Goal: Ask a question

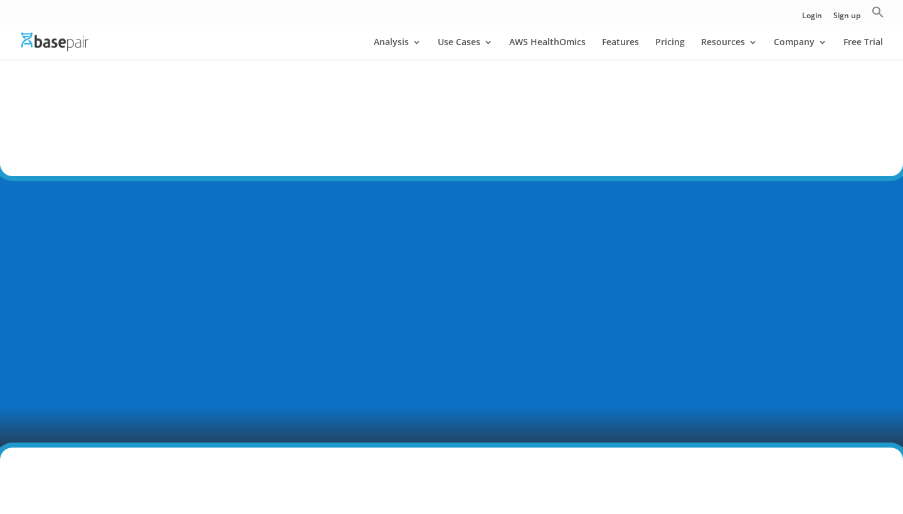
scroll to position [756, 0]
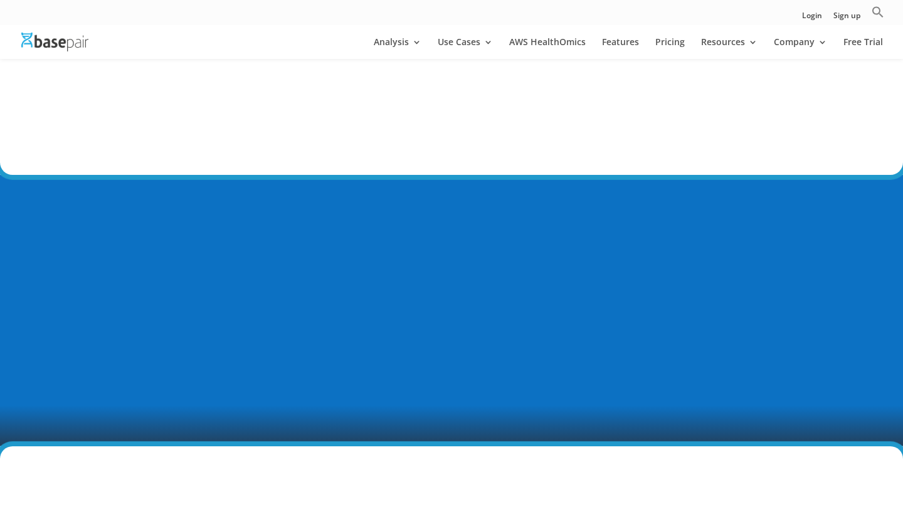
click at [543, 102] on p "Inspect the quality of your raw ATAC-Seq data with our before- and after-trim Q…" at bounding box center [666, 96] width 248 height 60
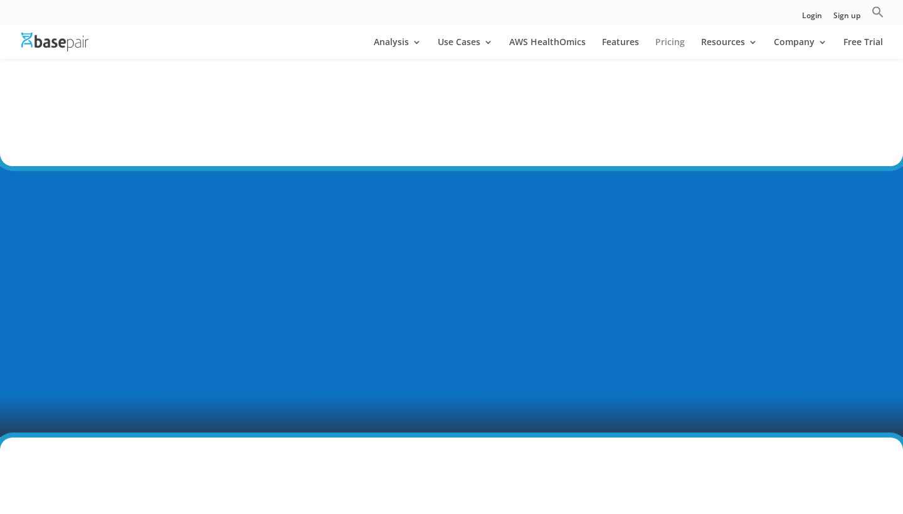
click at [672, 48] on link "Pricing" at bounding box center [669, 48] width 29 height 21
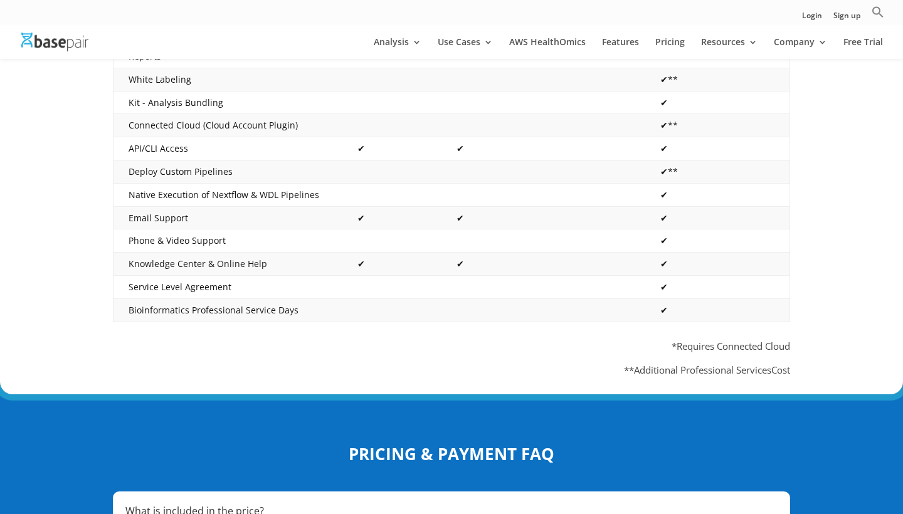
scroll to position [551, 0]
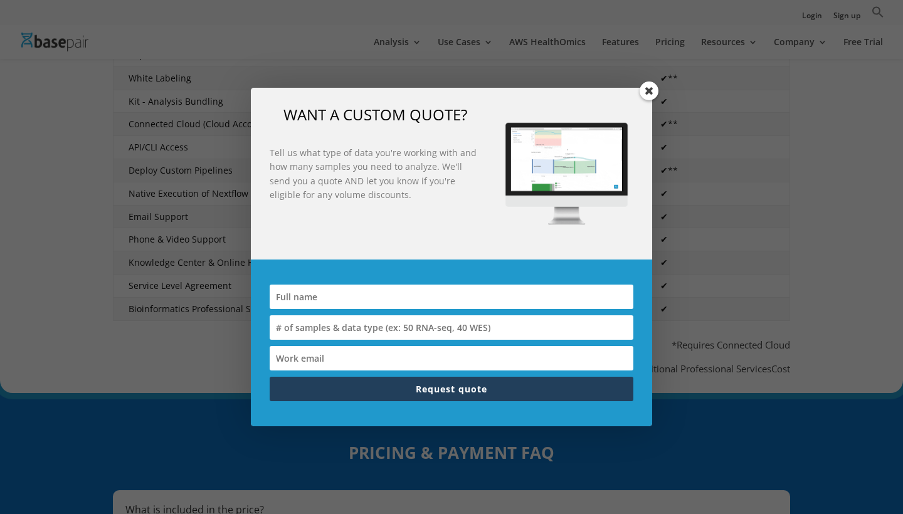
click at [647, 92] on span at bounding box center [649, 91] width 19 height 19
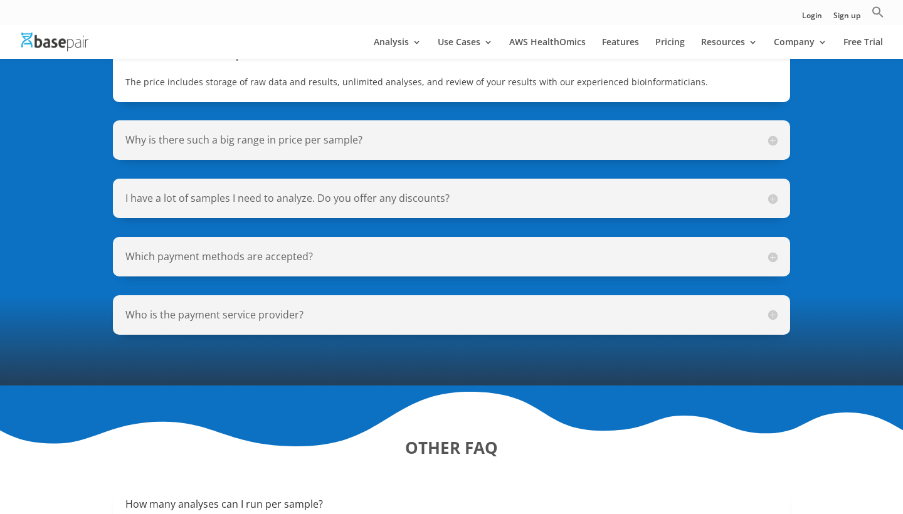
scroll to position [896, 0]
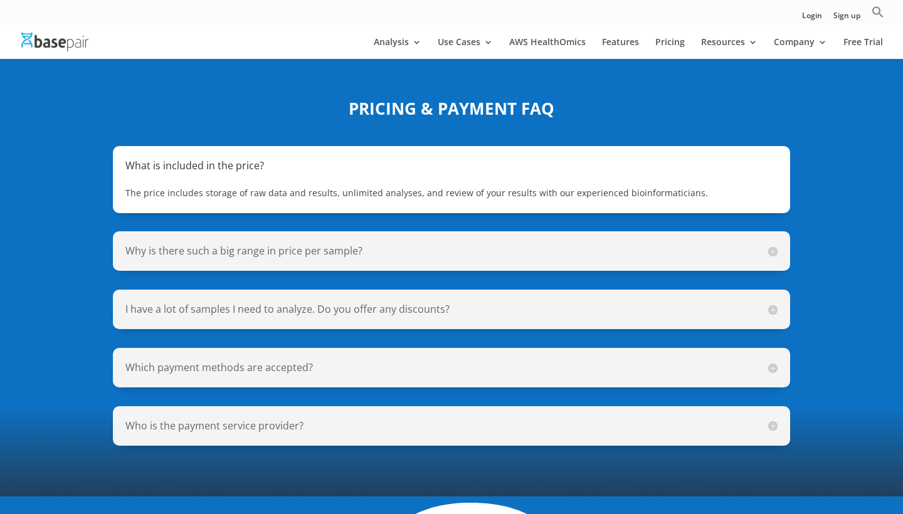
click at [360, 187] on span "The price includes storage of raw data and results, unlimited analyses, and rev…" at bounding box center [416, 193] width 583 height 12
click at [341, 231] on div "Why is there such a big range in price per sample? The price per sample is base…" at bounding box center [451, 251] width 677 height 40
click at [347, 244] on h5 "Why is there such a big range in price per sample?" at bounding box center [451, 251] width 652 height 14
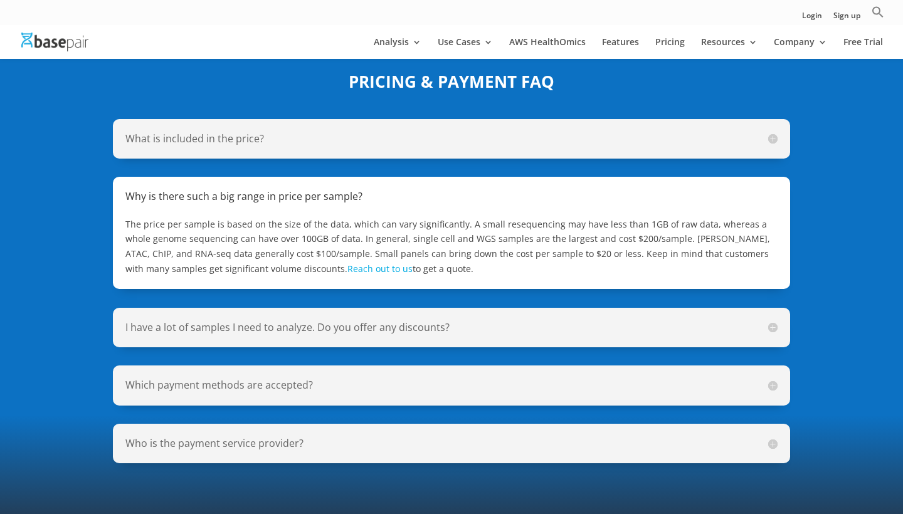
scroll to position [924, 0]
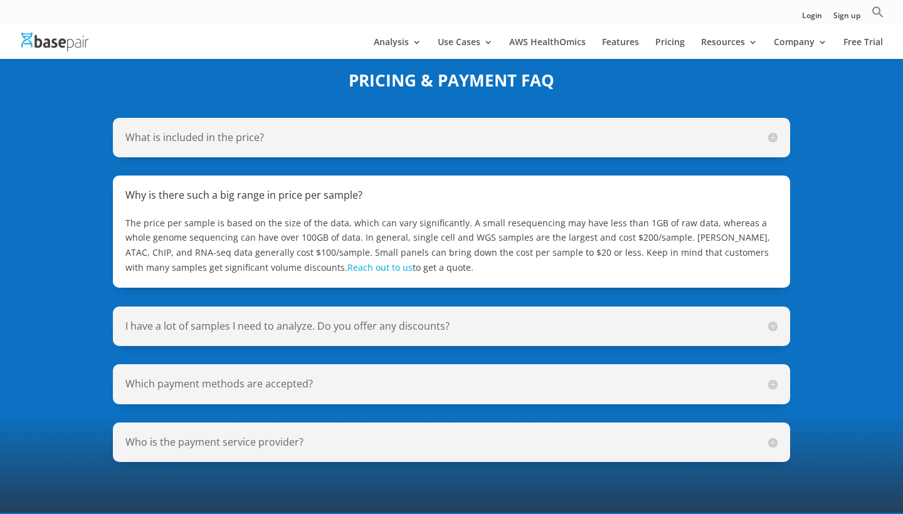
click at [405, 319] on h5 "I have a lot of samples I need to analyze. Do you offer any discounts?" at bounding box center [451, 326] width 652 height 14
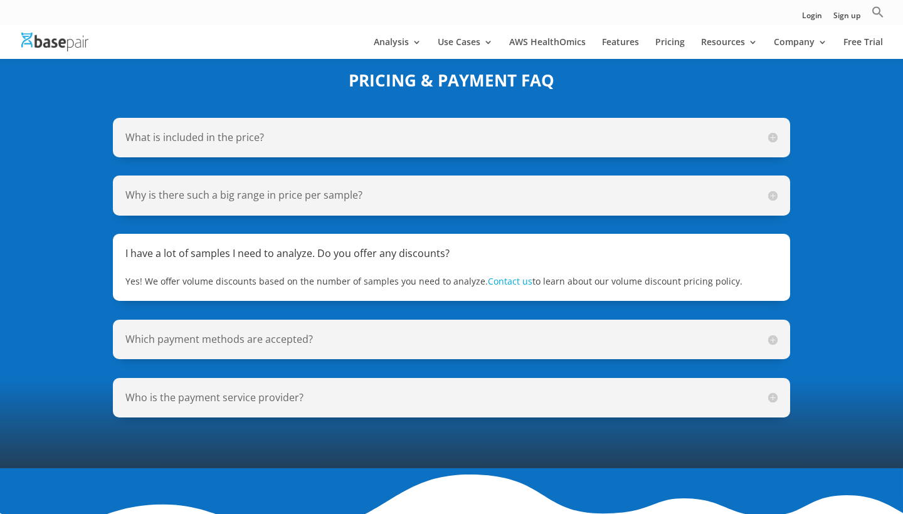
click at [396, 332] on h5 "Which payment methods are accepted?" at bounding box center [451, 339] width 652 height 14
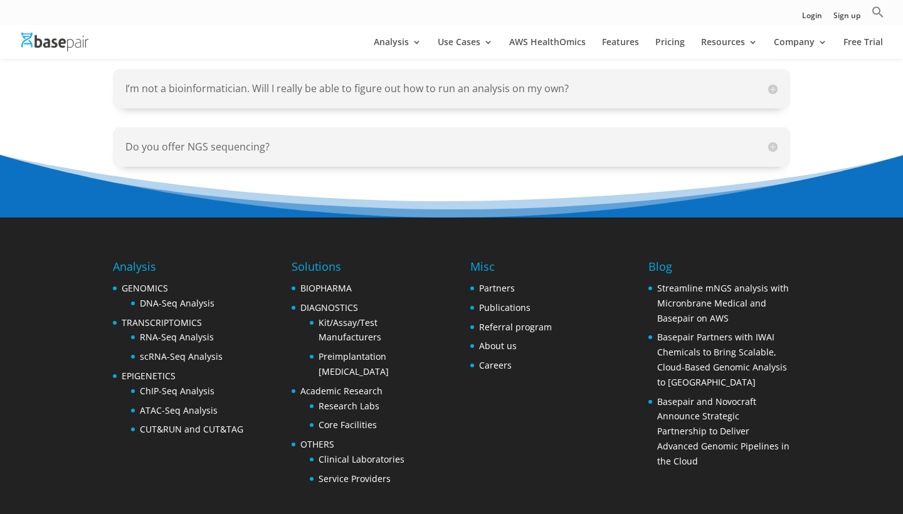
scroll to position [1574, 0]
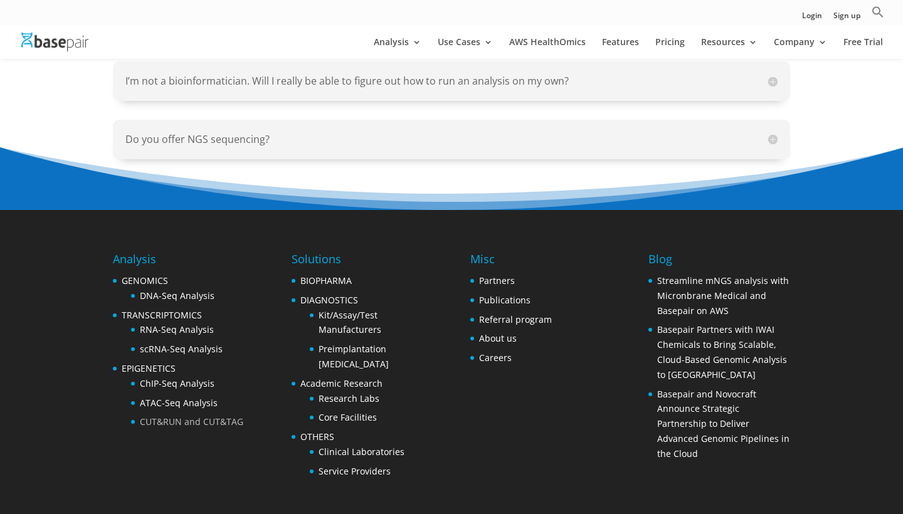
click at [182, 416] on link "CUT&RUN and CUT&TAG" at bounding box center [191, 422] width 103 height 12
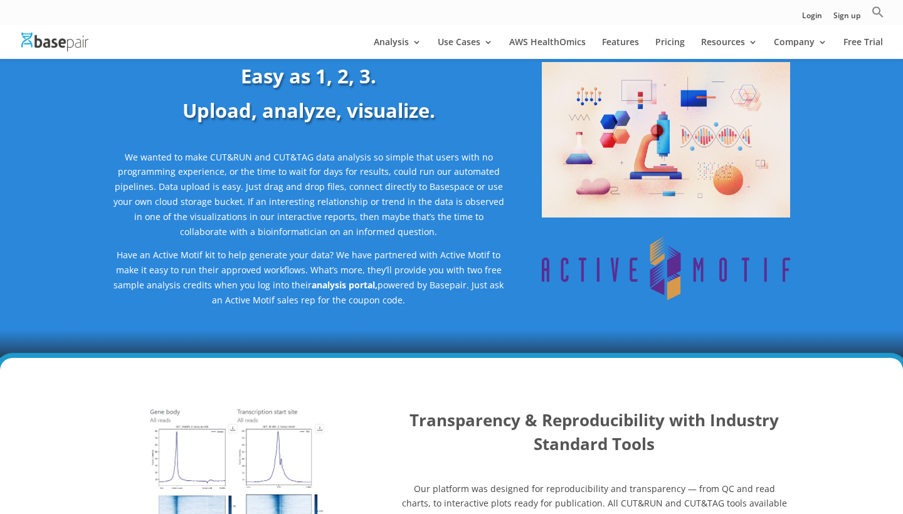
scroll to position [415, 0]
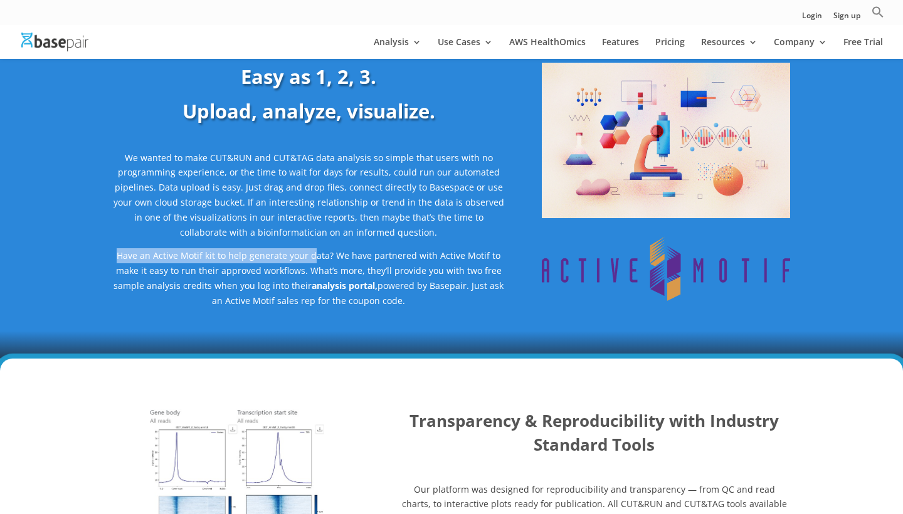
drag, startPoint x: 116, startPoint y: 252, endPoint x: 318, endPoint y: 246, distance: 202.0
click at [318, 248] on p "Have an Active Motif kit to help generate your data? We have partnered with Act…" at bounding box center [308, 278] width 391 height 60
click at [318, 250] on span "Have an Active Motif kit to help generate your data? We have partnered with Act…" at bounding box center [308, 271] width 388 height 42
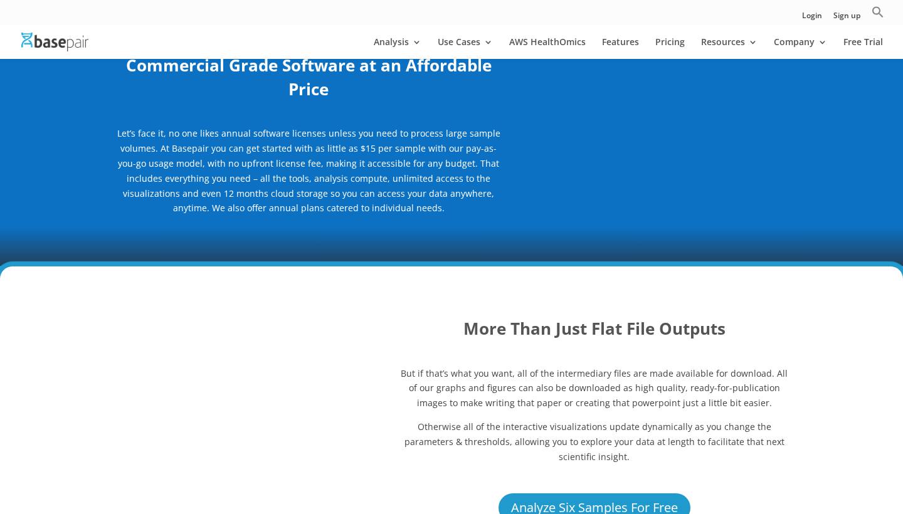
scroll to position [1423, 0]
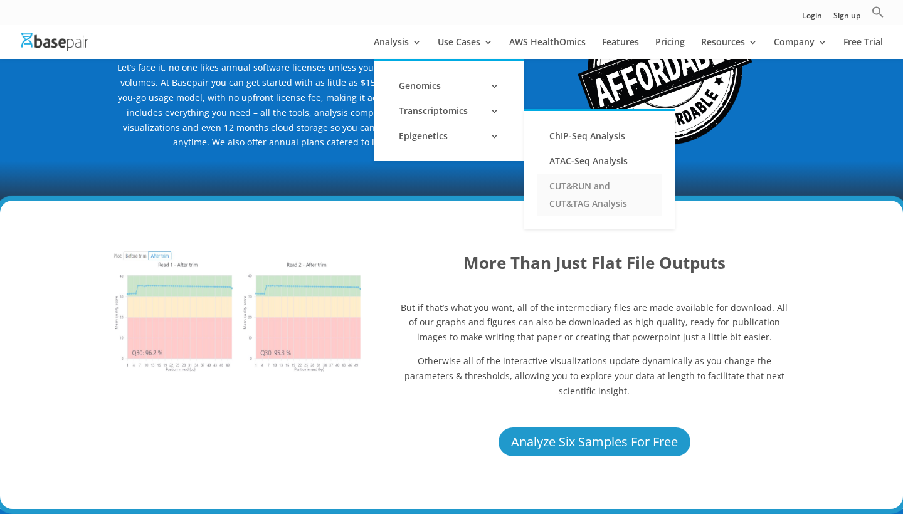
click at [568, 189] on link "CUT&RUN and CUT&TAG Analysis" at bounding box center [599, 195] width 125 height 43
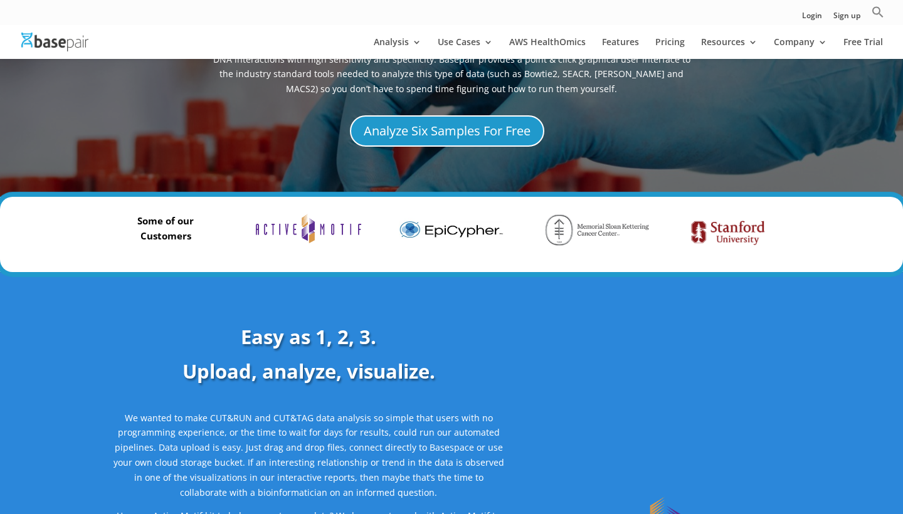
scroll to position [152, 0]
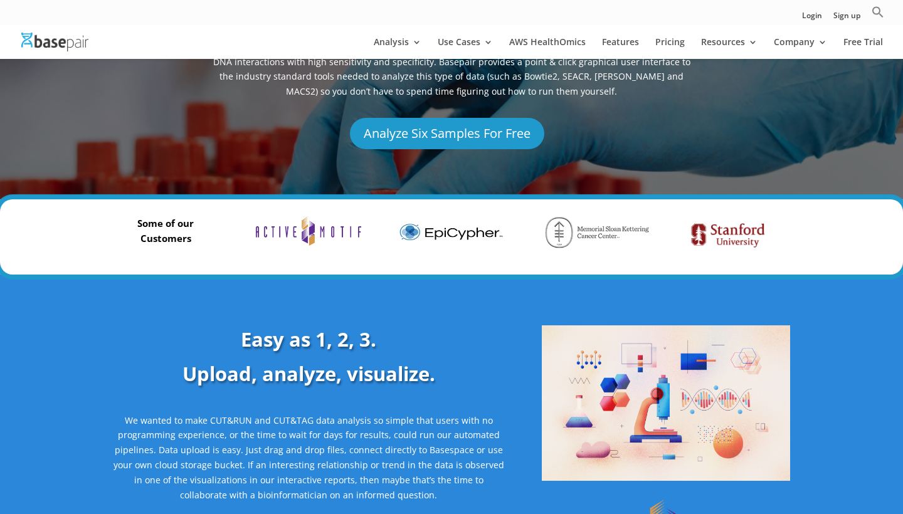
click at [457, 120] on link "Analyze Six Samples For Free" at bounding box center [447, 133] width 194 height 31
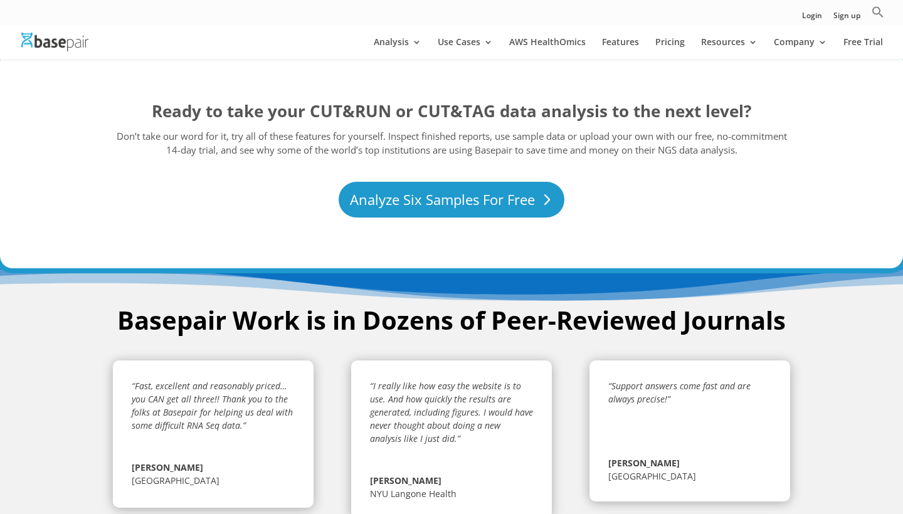
scroll to position [2117, 0]
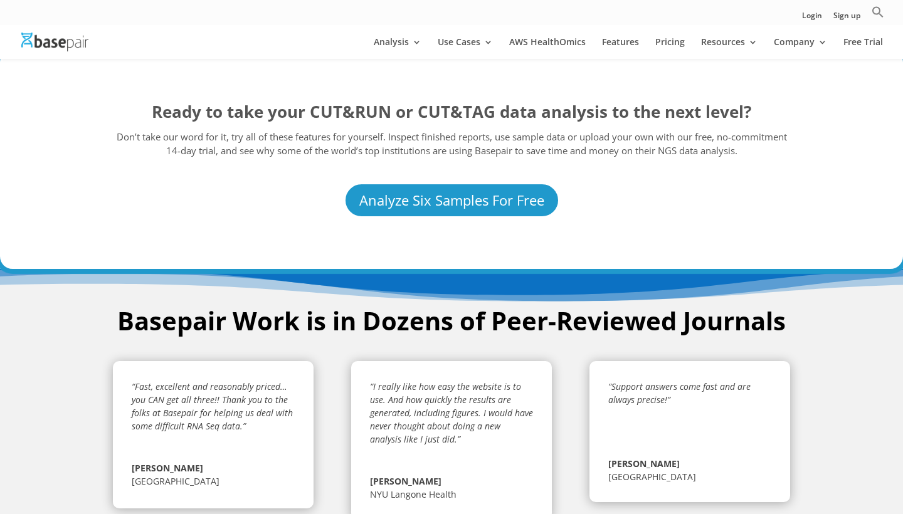
drag, startPoint x: 523, startPoint y: 100, endPoint x: 731, endPoint y: 95, distance: 207.7
click at [731, 100] on div "Ready to take your CUT&RUN or CUT&TAG data analysis to the next level? Don’t ta…" at bounding box center [451, 131] width 677 height 63
click at [731, 100] on h3 "Ready to take your CUT&RUN or CUT&TAG data analysis to the next level?" at bounding box center [451, 115] width 677 height 30
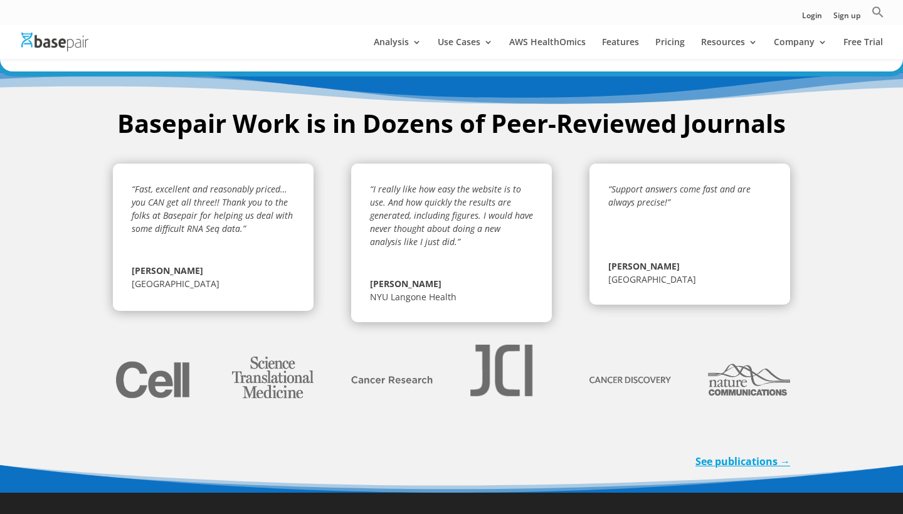
scroll to position [2332, 0]
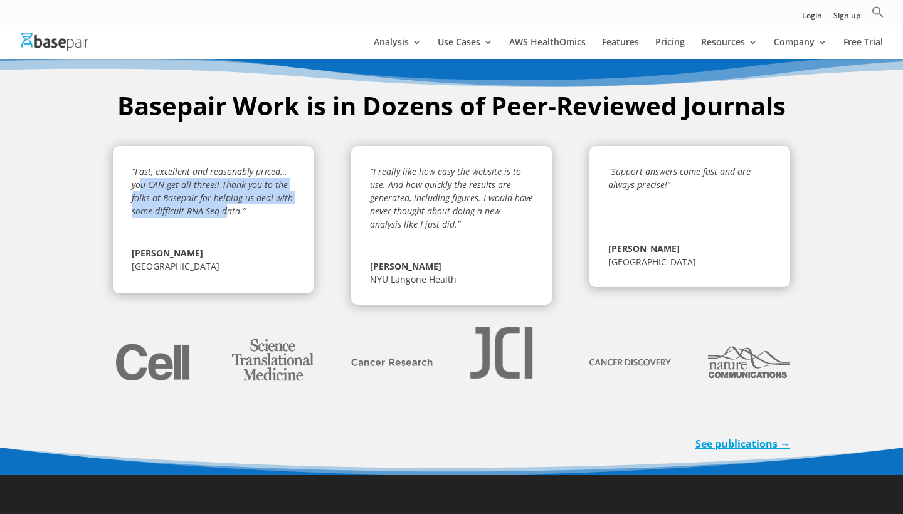
drag, startPoint x: 142, startPoint y: 144, endPoint x: 226, endPoint y: 178, distance: 90.6
click at [226, 178] on p "“Fast, excellent and reasonably priced…you CAN get all three!! Thank you to the…" at bounding box center [213, 195] width 163 height 61
click at [226, 178] on em "“Fast, excellent and reasonably priced…you CAN get all three!! Thank you to the…" at bounding box center [212, 191] width 161 height 51
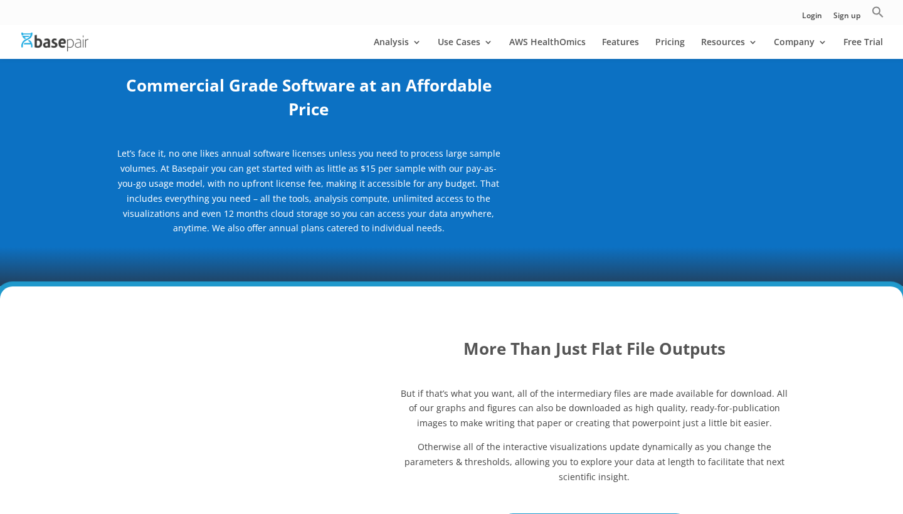
scroll to position [1024, 0]
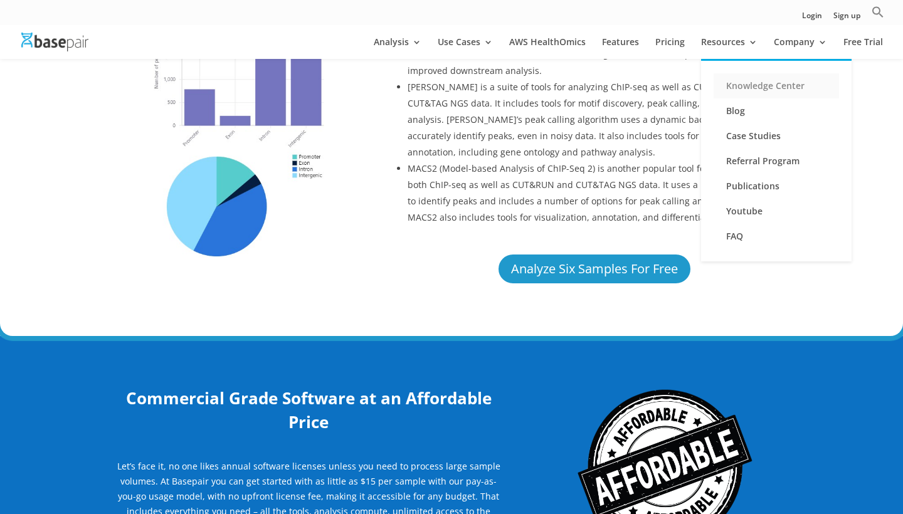
click at [746, 88] on link "Knowledge Center" at bounding box center [776, 85] width 125 height 25
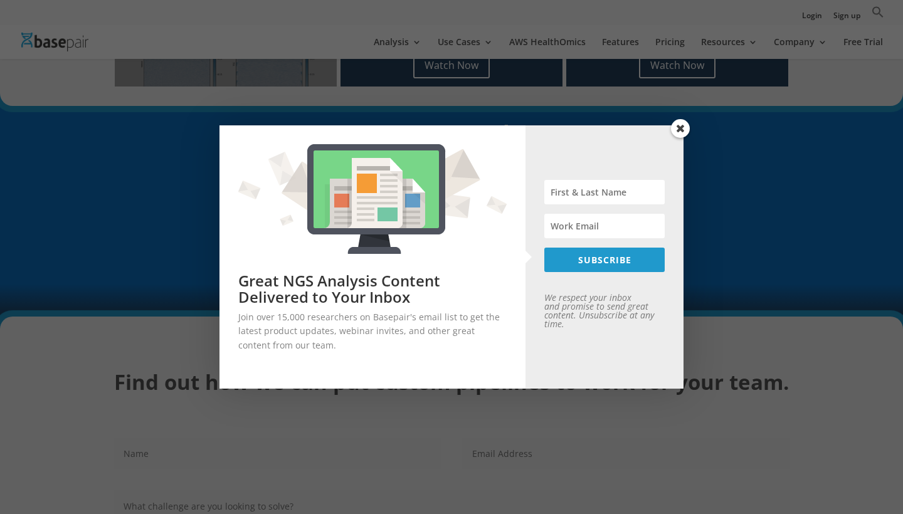
scroll to position [1340, 0]
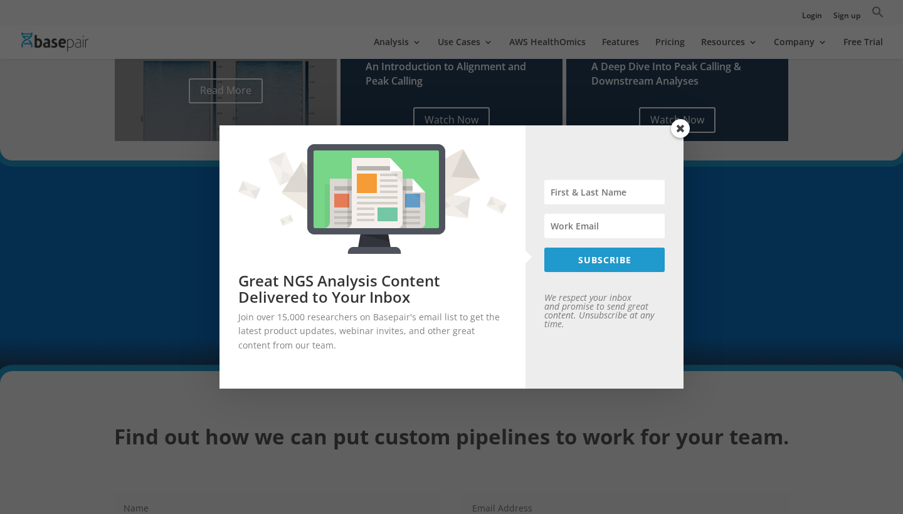
click at [680, 130] on span at bounding box center [680, 128] width 19 height 19
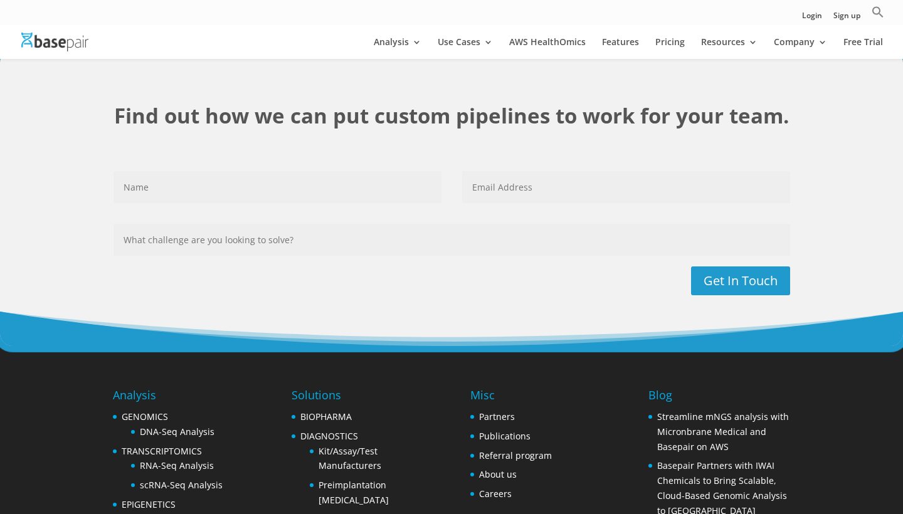
scroll to position [1663, 0]
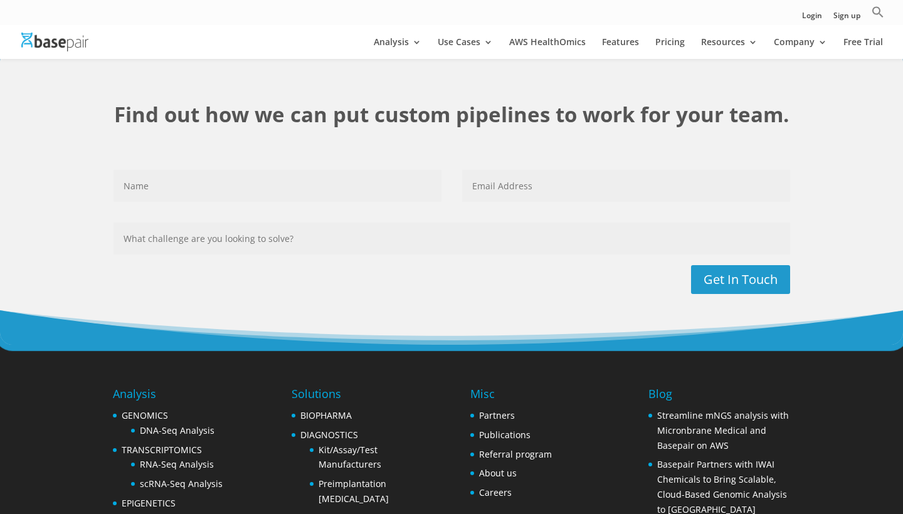
click at [326, 233] on input "What challenge are you looking to solve?" at bounding box center [452, 239] width 677 height 32
click at [323, 181] on input "Name" at bounding box center [278, 186] width 328 height 32
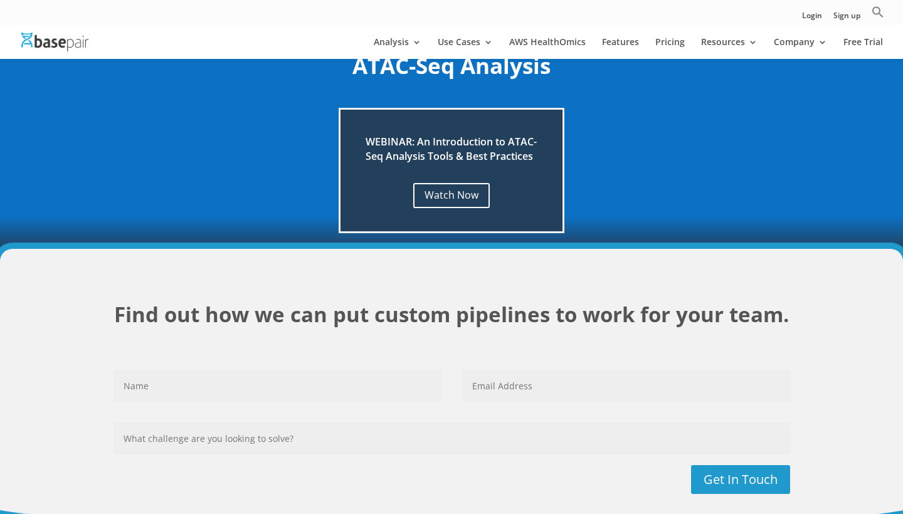
scroll to position [1465, 0]
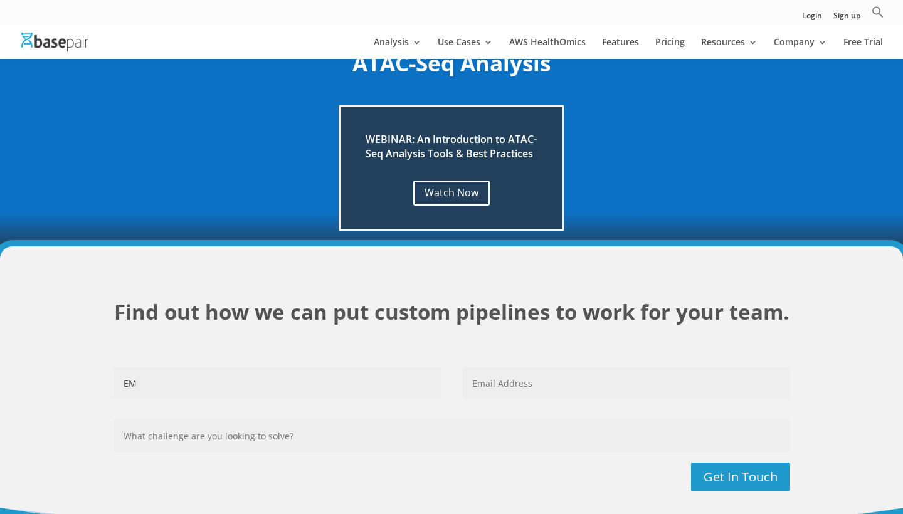
type input "E"
type input "Emilia"
click at [487, 377] on input "Regenfuss" at bounding box center [626, 384] width 328 height 32
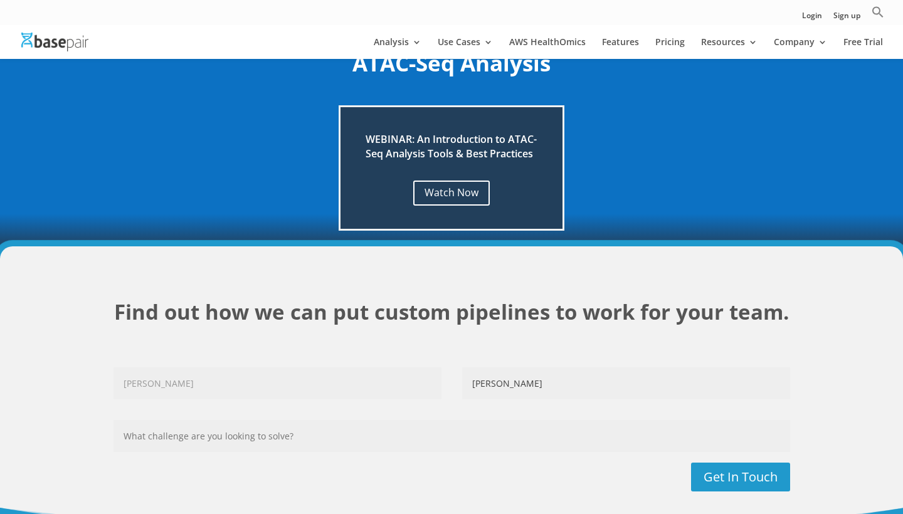
type input "e"
type input "eregenfuss@bwh.harvard.edu"
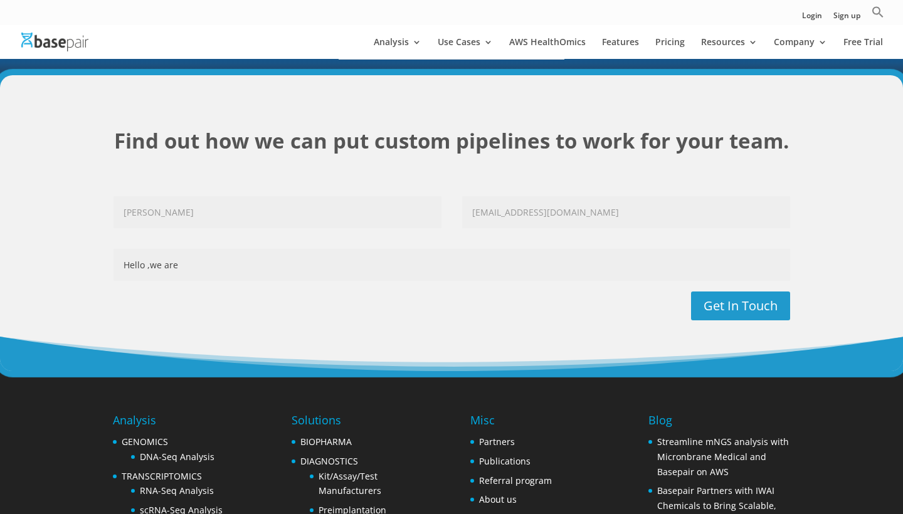
scroll to position [1638, 0]
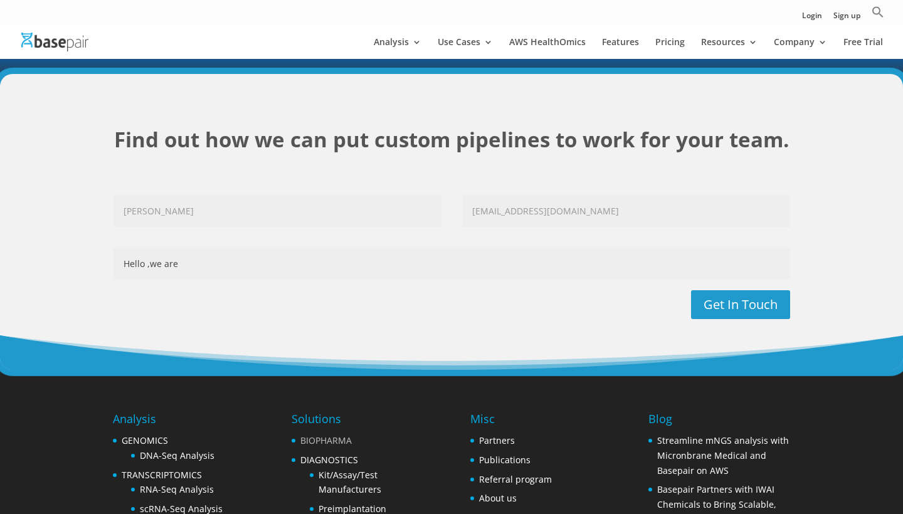
paste input "Dear Basepairtech Team, I am a doctoral researcher from Heidelberg University, …"
type input "Dear Basepairtech Team, I am a doctoral researcher from Heidelberg University, …"
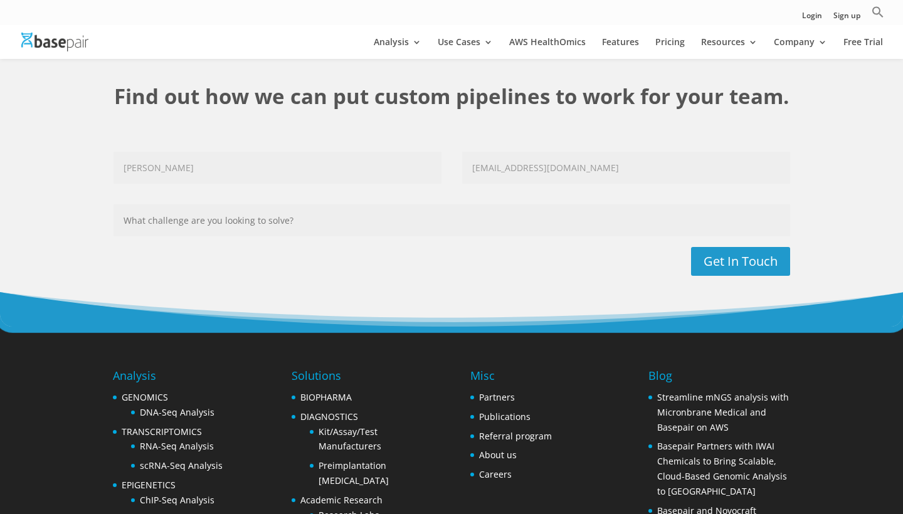
scroll to position [1682, 0]
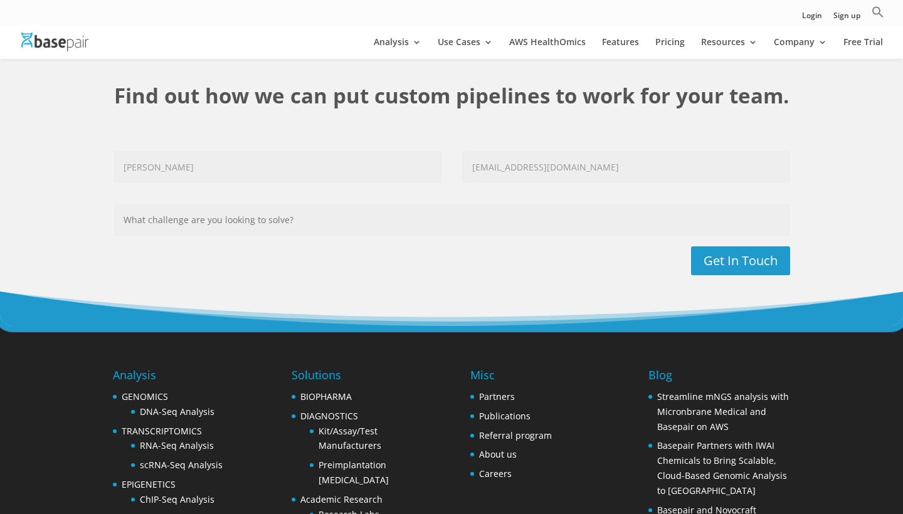
click at [601, 312] on div "Find out how we can put custom pipelines to work for your team. Name Emilia Ema…" at bounding box center [451, 178] width 903 height 296
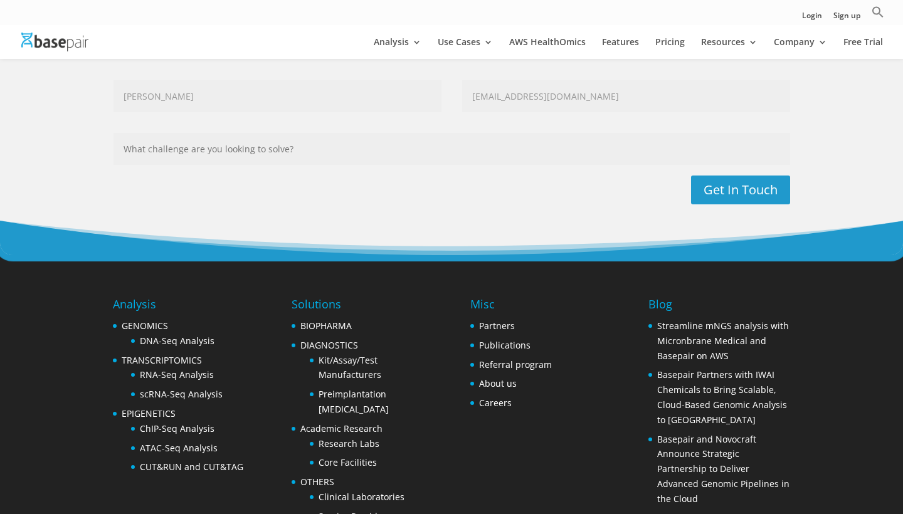
scroll to position [1769, 0]
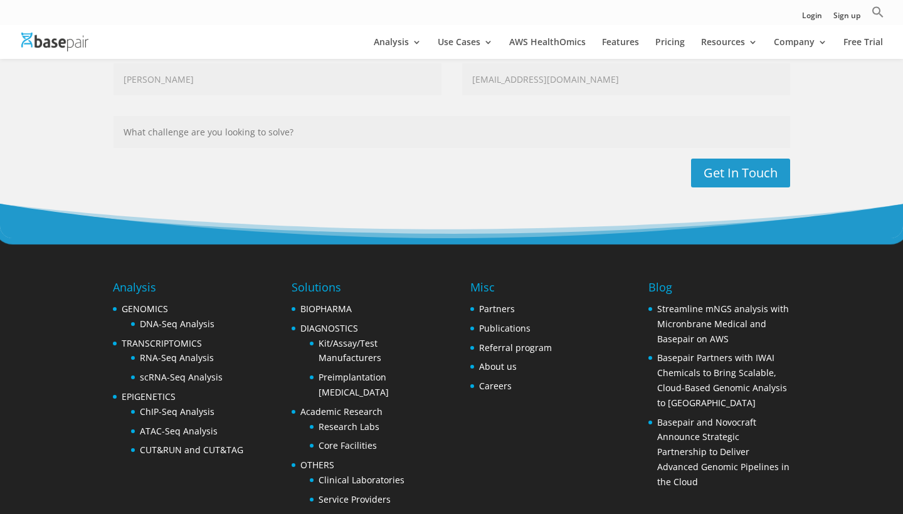
click at [589, 339] on div "Misc Partners Publications Referral program About us Careers" at bounding box center [540, 338] width 141 height 119
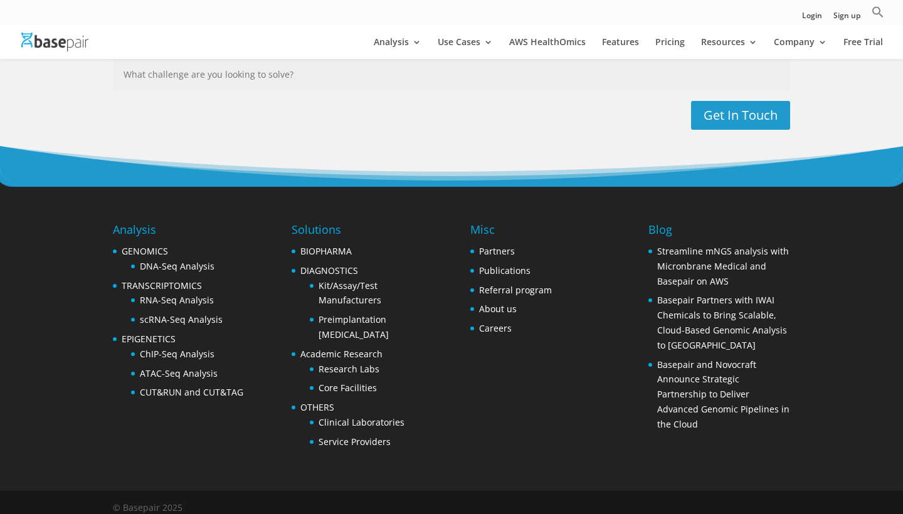
scroll to position [1826, 0]
click at [337, 417] on link "Clinical Laboratories" at bounding box center [362, 423] width 86 height 12
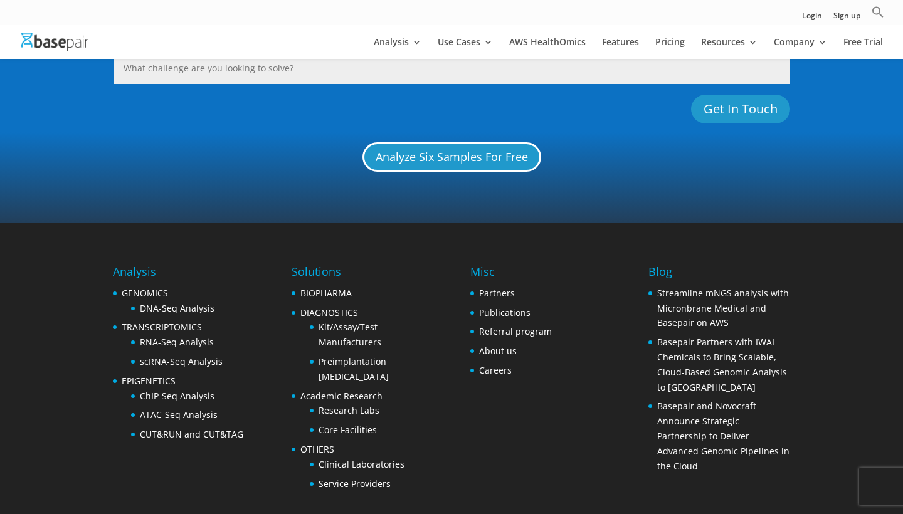
scroll to position [1234, 0]
click at [154, 374] on li "EPIGENETICS ChIP-Seq Analysis ATAC-Seq Analysis CUT&RUN and CUT&TAG" at bounding box center [178, 408] width 130 height 68
click at [156, 376] on link "EPIGENETICS" at bounding box center [149, 382] width 54 height 12
